Goal: Transaction & Acquisition: Purchase product/service

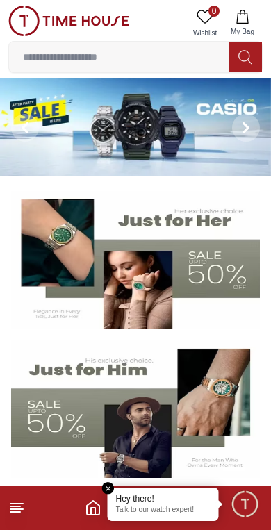
click at [58, 70] on input at bounding box center [119, 57] width 220 height 28
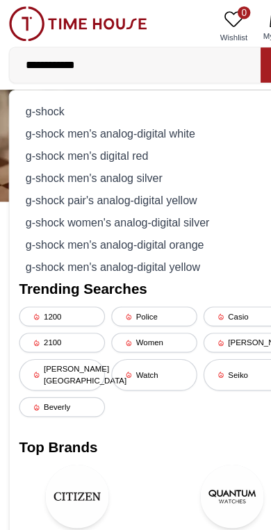
type input "**********"
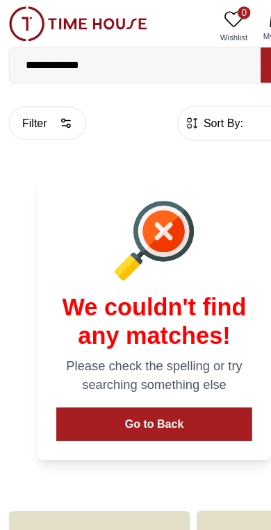
click at [181, 61] on input "**********" at bounding box center [119, 57] width 220 height 28
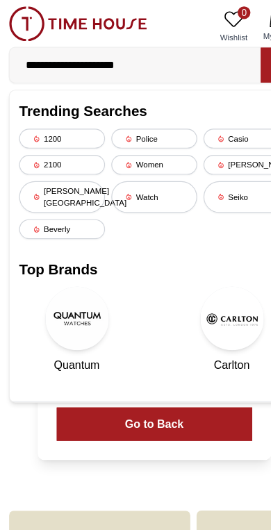
type input "**********"
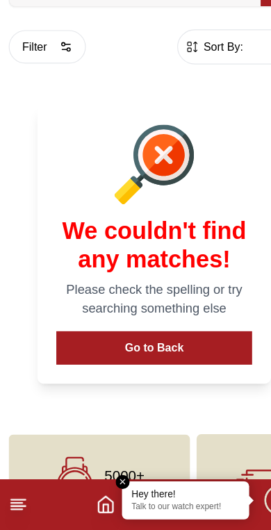
click at [108, 482] on em "Close tooltip" at bounding box center [108, 488] width 13 height 13
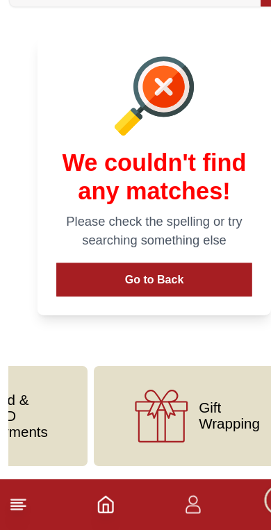
scroll to position [0, 458]
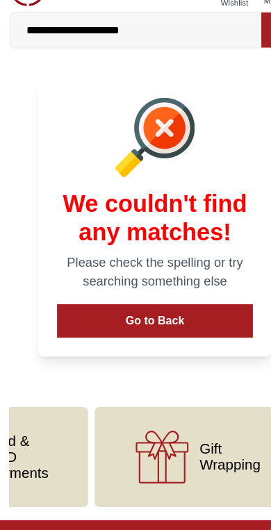
click at [180, 297] on button "Go to Back" at bounding box center [135, 311] width 171 height 29
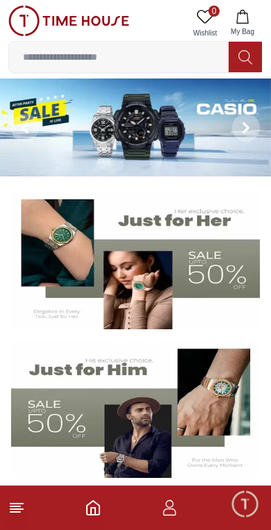
click at [91, 52] on input at bounding box center [119, 57] width 220 height 28
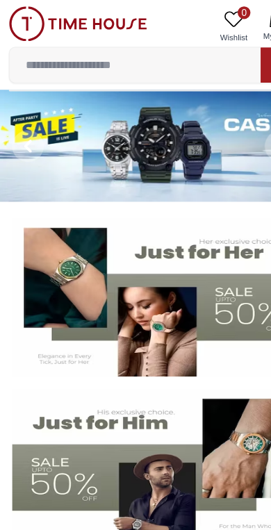
click at [138, 56] on input at bounding box center [119, 57] width 220 height 28
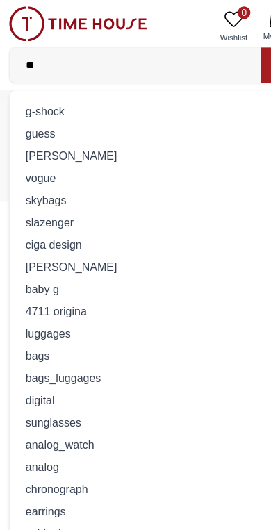
type input "*"
click at [34, 96] on div "g-shock" at bounding box center [135, 97] width 236 height 19
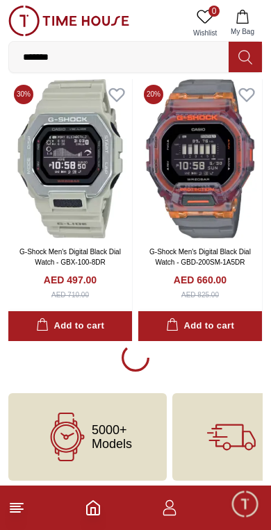
scroll to position [2455, 0]
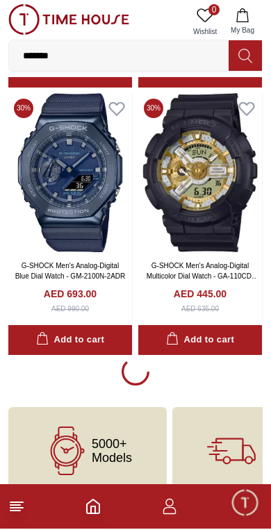
scroll to position [10464, 0]
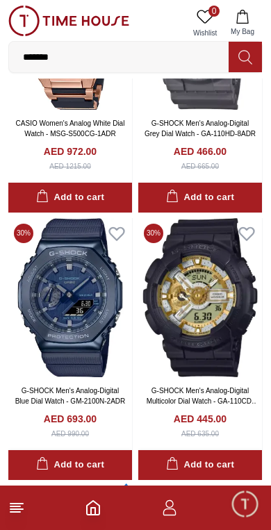
scroll to position [10338, 0]
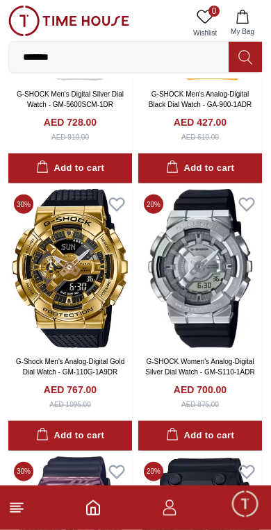
scroll to position [11176, 0]
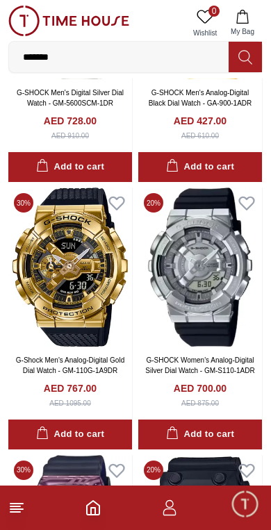
click at [84, 284] on img at bounding box center [70, 267] width 124 height 159
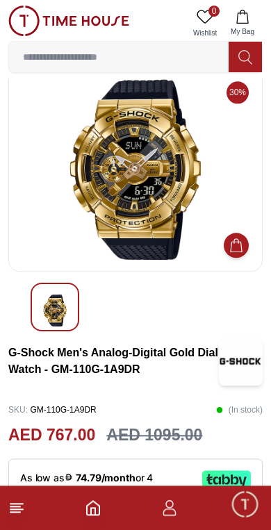
scroll to position [22, 0]
